Goal: Information Seeking & Learning: Learn about a topic

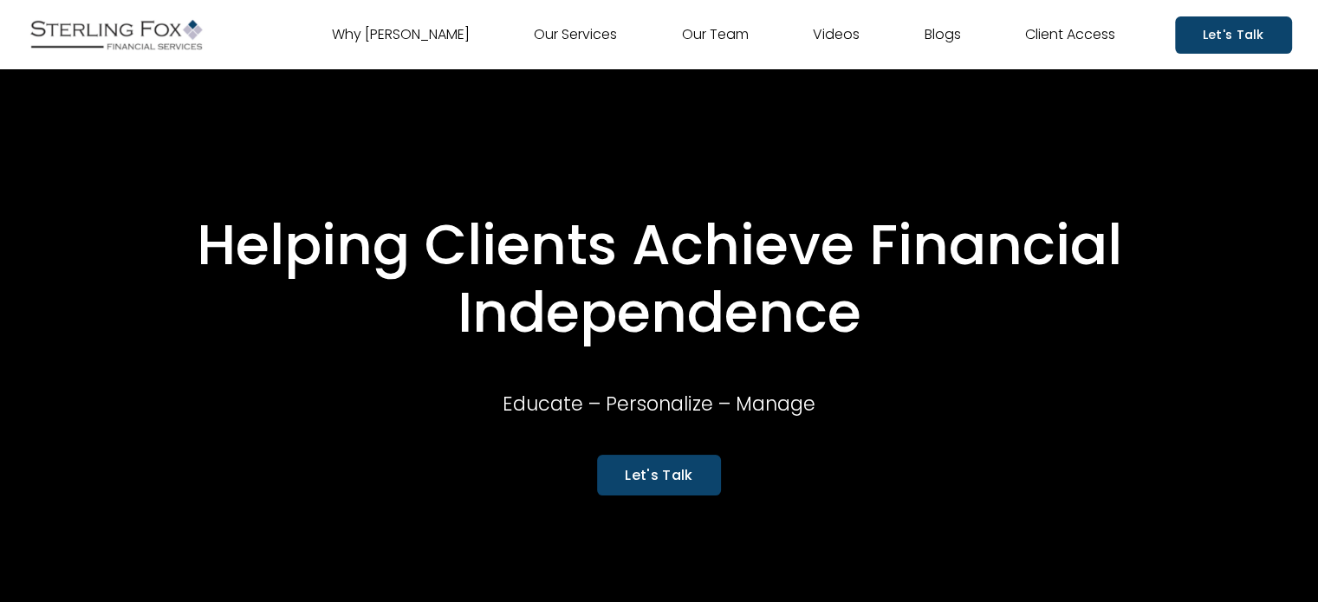
click at [693, 34] on link "Our Team" at bounding box center [715, 35] width 67 height 28
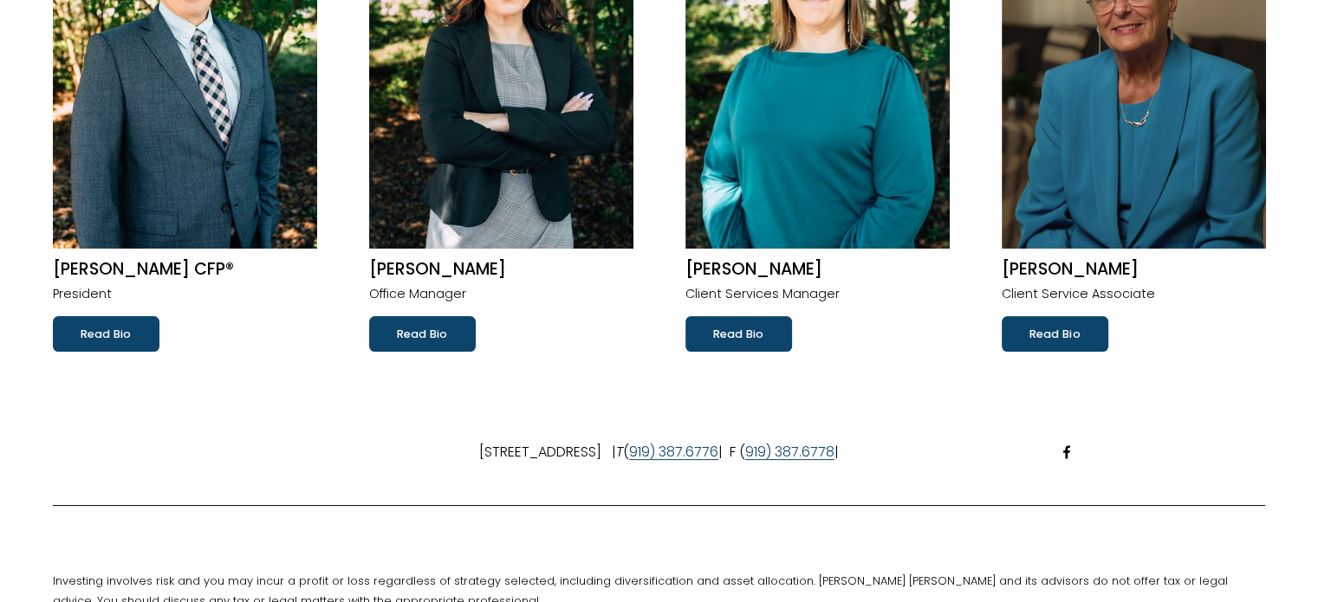
scroll to position [260, 0]
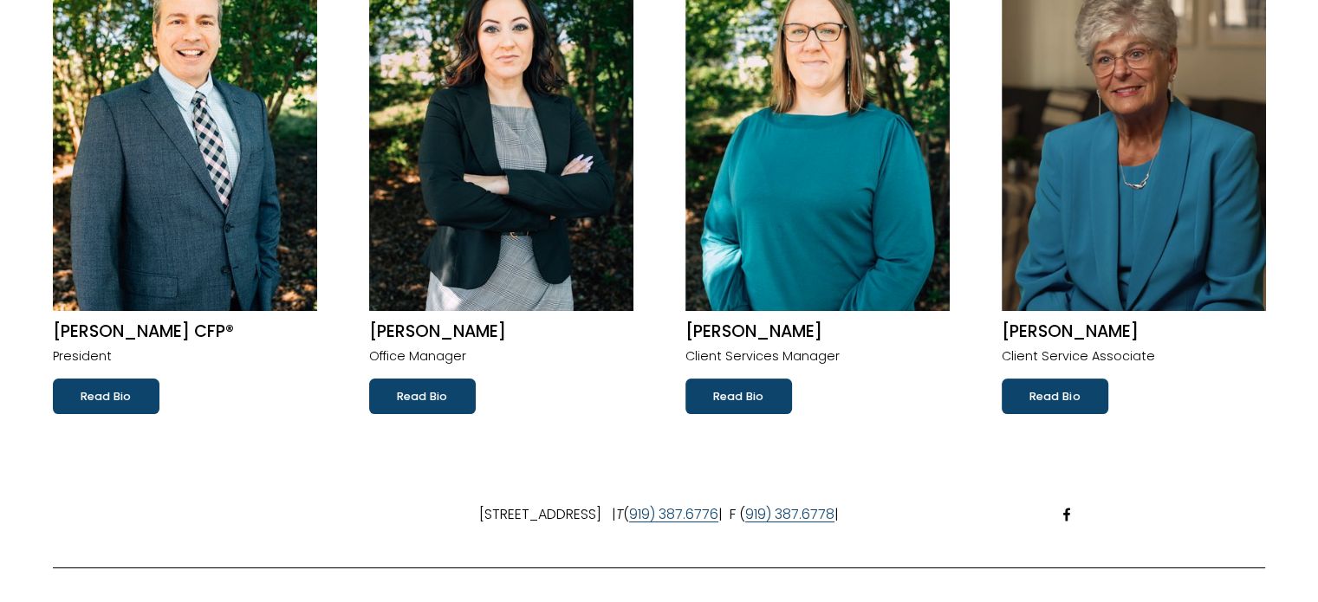
click at [1077, 397] on link "Read Bio" at bounding box center [1055, 396] width 107 height 35
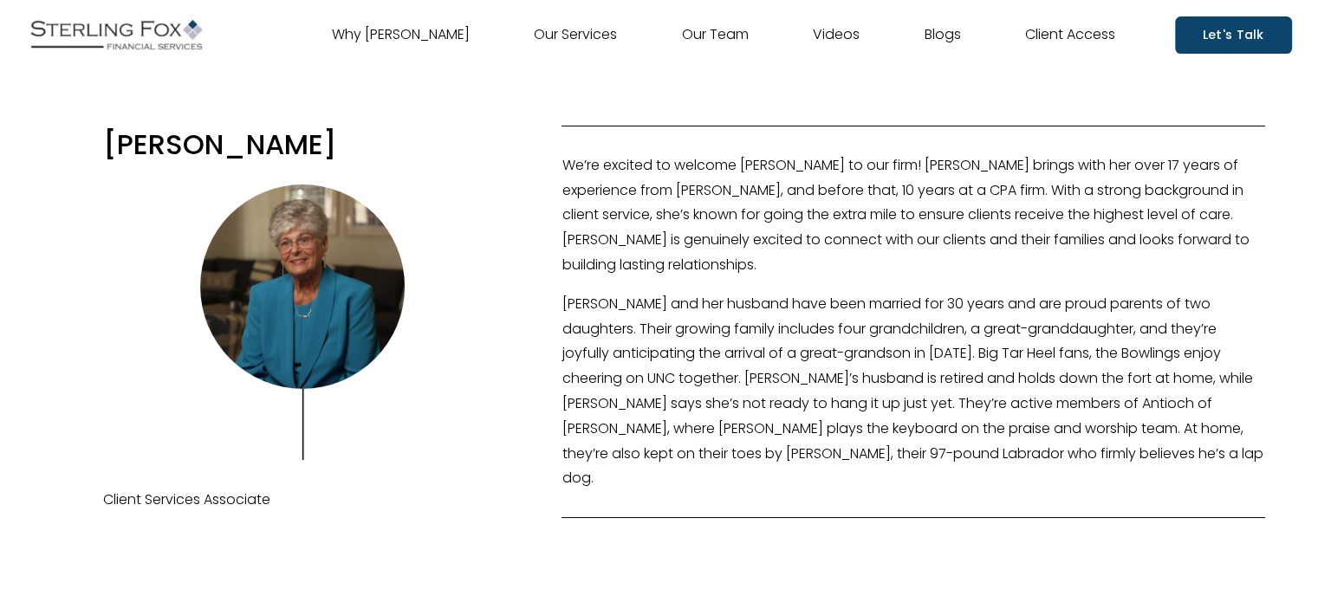
click at [239, 141] on h3 "[PERSON_NAME]" at bounding box center [302, 144] width 398 height 37
copy div "[PERSON_NAME]"
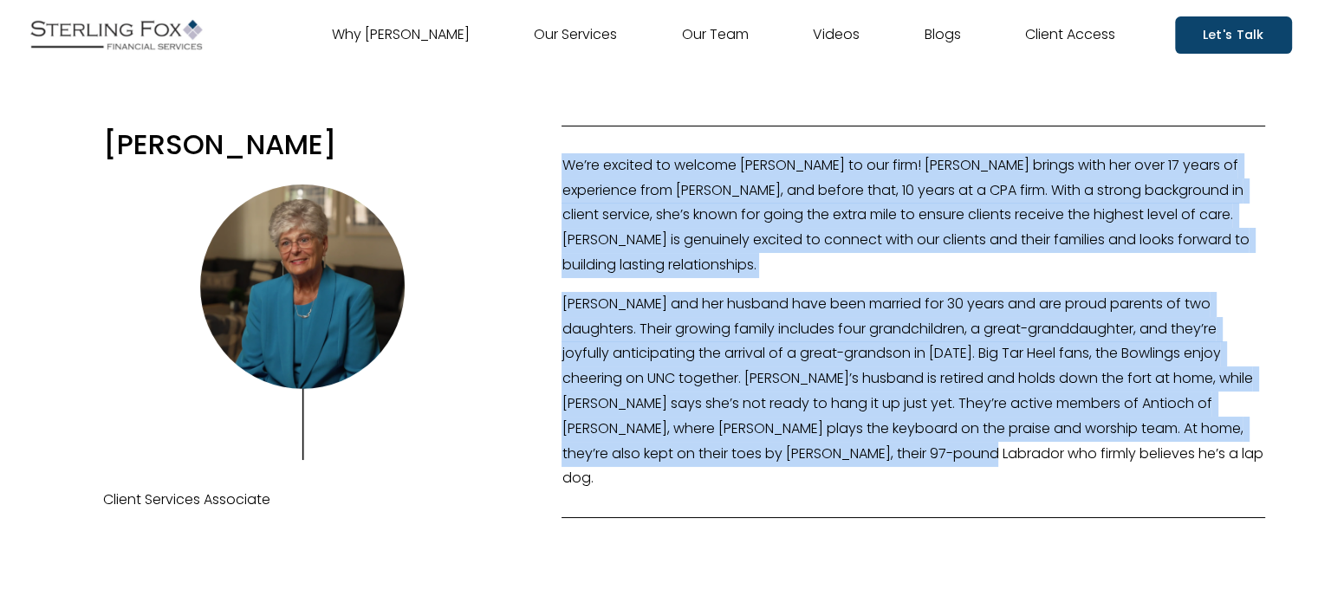
drag, startPoint x: 823, startPoint y: 462, endPoint x: 562, endPoint y: 172, distance: 391.0
click at [562, 172] on div "We’re excited to welcome [PERSON_NAME] to our firm! [PERSON_NAME] brings with h…" at bounding box center [914, 322] width 704 height 338
copy div "Lo’ip dolorsi am consect Adipi Elitsed do eiu temp! Incid utlabo etdo mag aliq …"
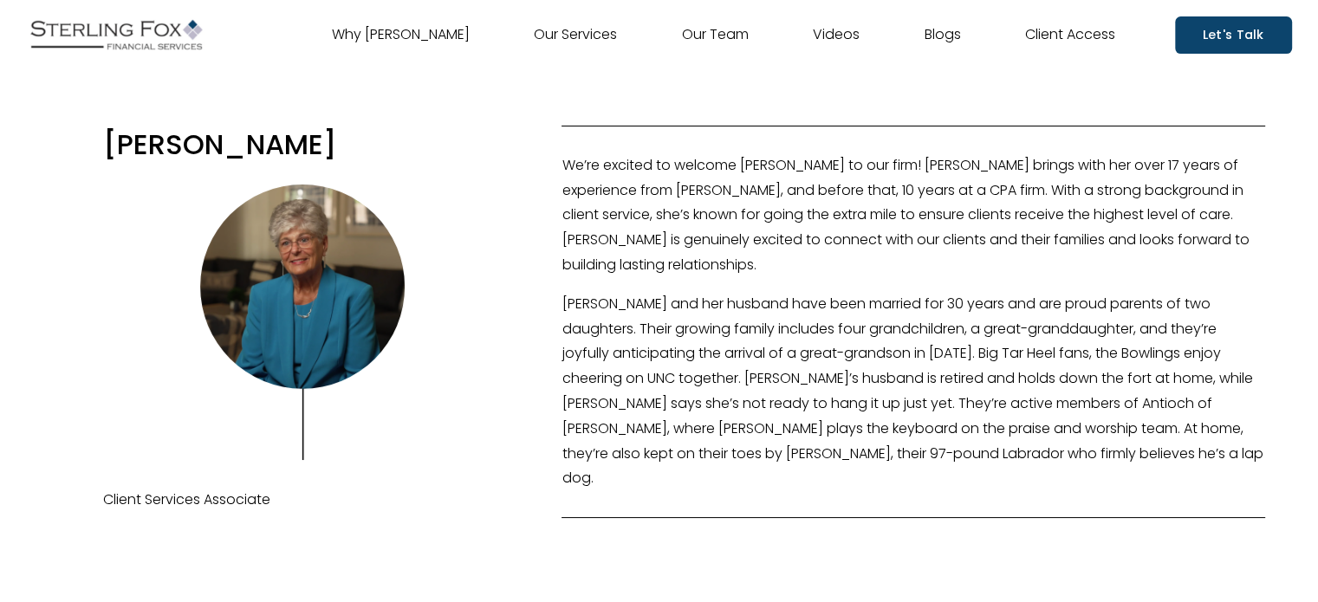
click at [207, 498] on p "Client Services Associate" at bounding box center [302, 500] width 398 height 25
copy div "Client Services Associate"
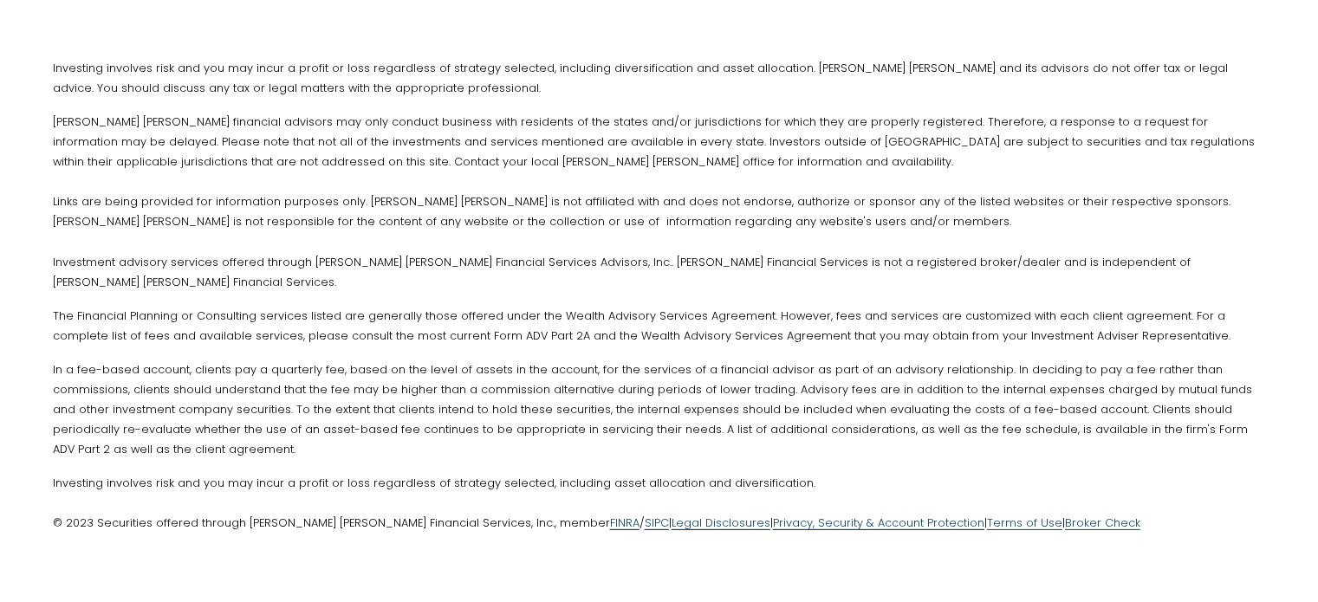
scroll to position [5203, 0]
